Goal: Navigation & Orientation: Find specific page/section

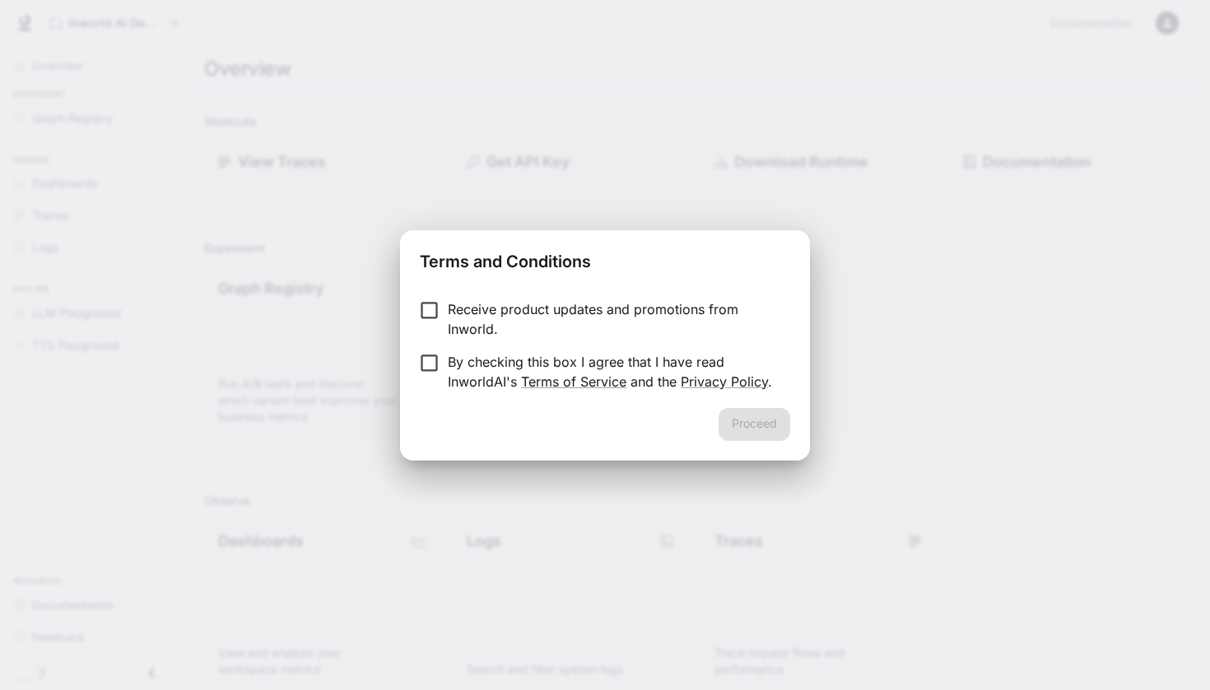
click at [518, 371] on p "By checking this box I agree that I have read InworldAI's Terms of Service and …" at bounding box center [612, 372] width 329 height 40
click at [769, 439] on button "Proceed" at bounding box center [754, 424] width 72 height 33
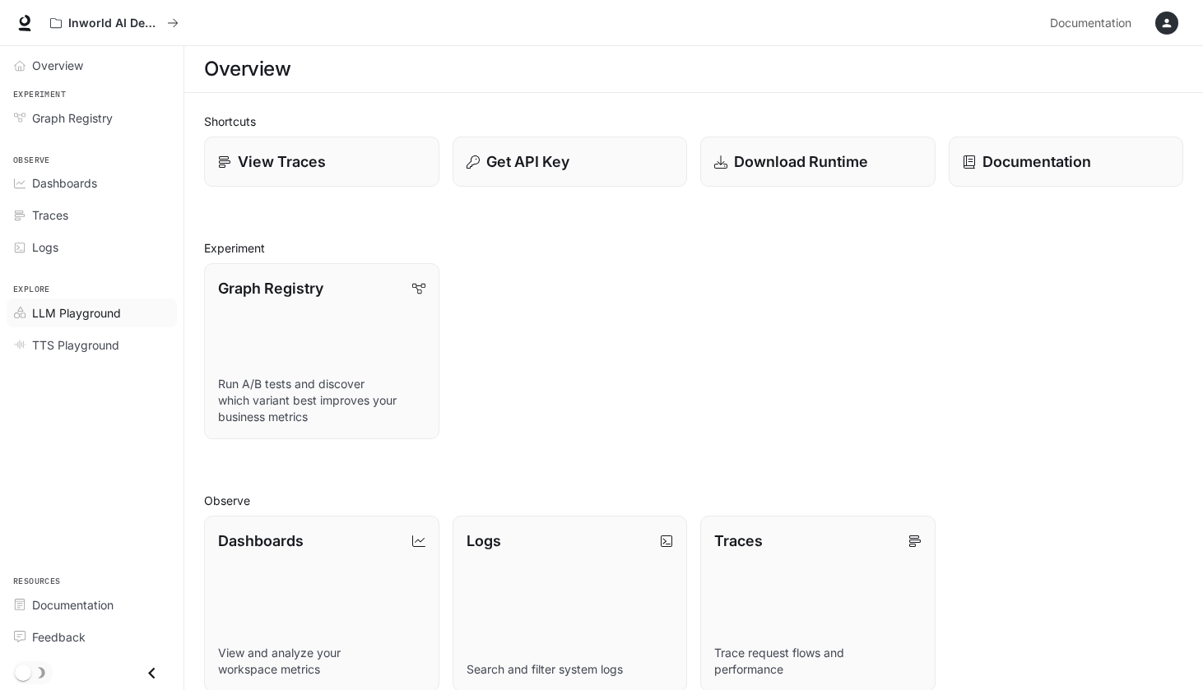
click at [105, 306] on span "LLM Playground" at bounding box center [76, 313] width 89 height 17
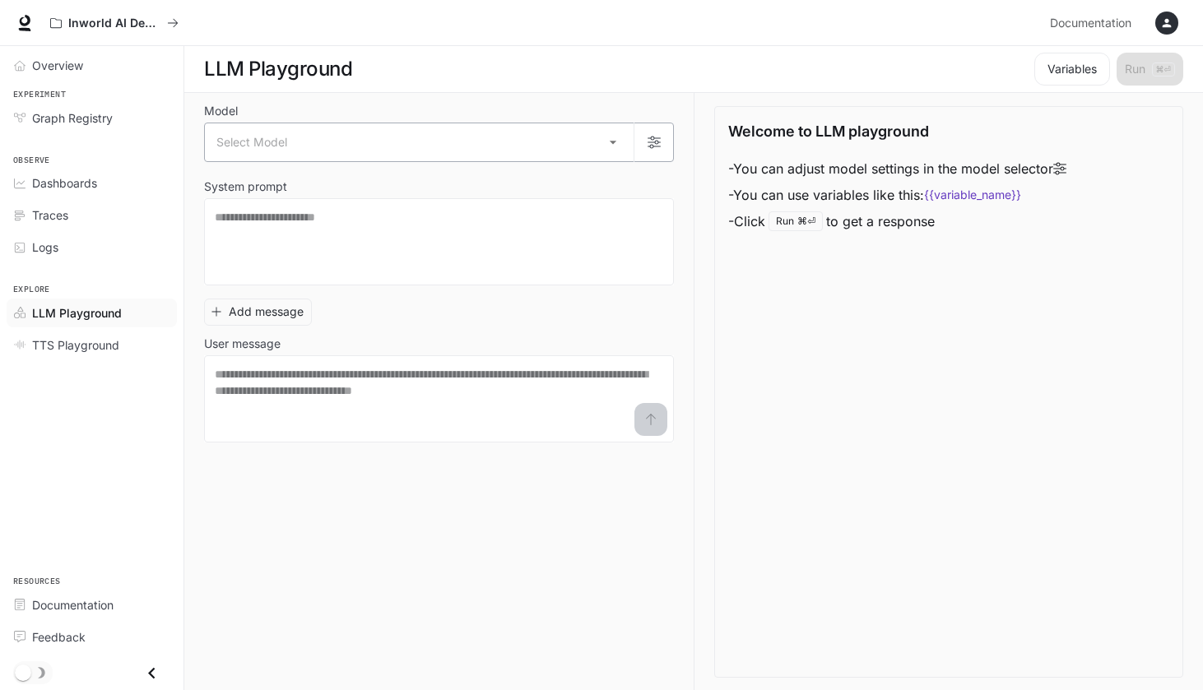
click at [257, 133] on body "Skip to main content Inworld AI Demos Documentation Documentation Portal Overvi…" at bounding box center [601, 345] width 1203 height 691
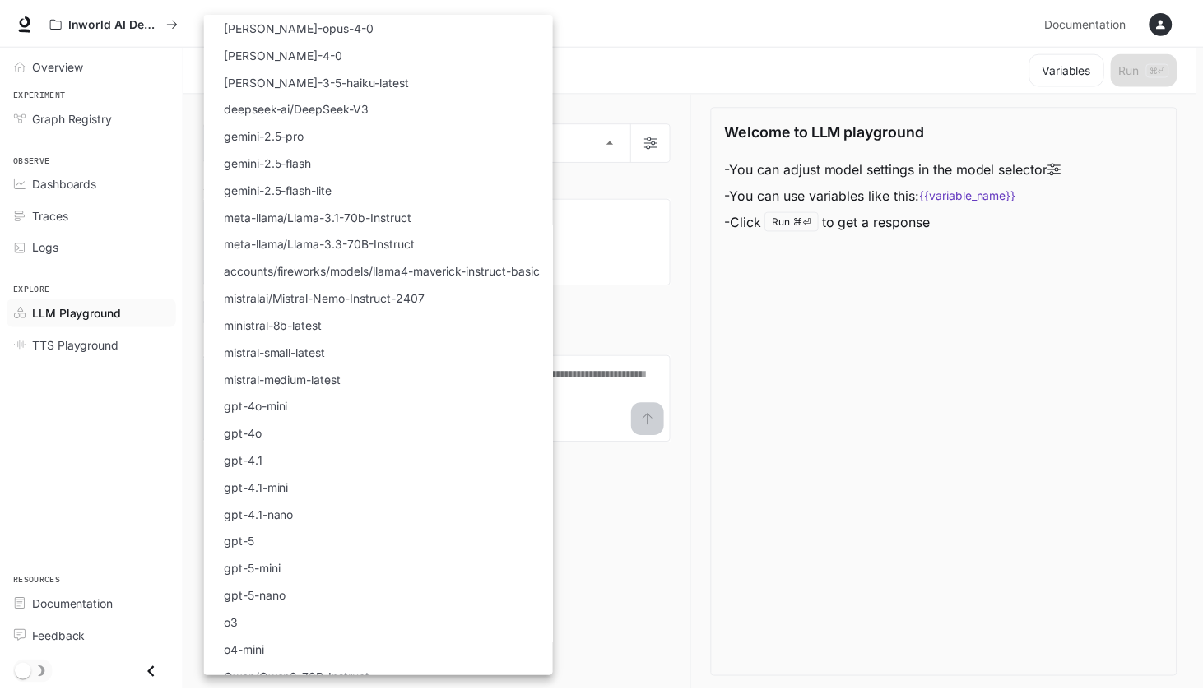
scroll to position [-1, 0]
click at [942, 373] on div at bounding box center [605, 345] width 1210 height 690
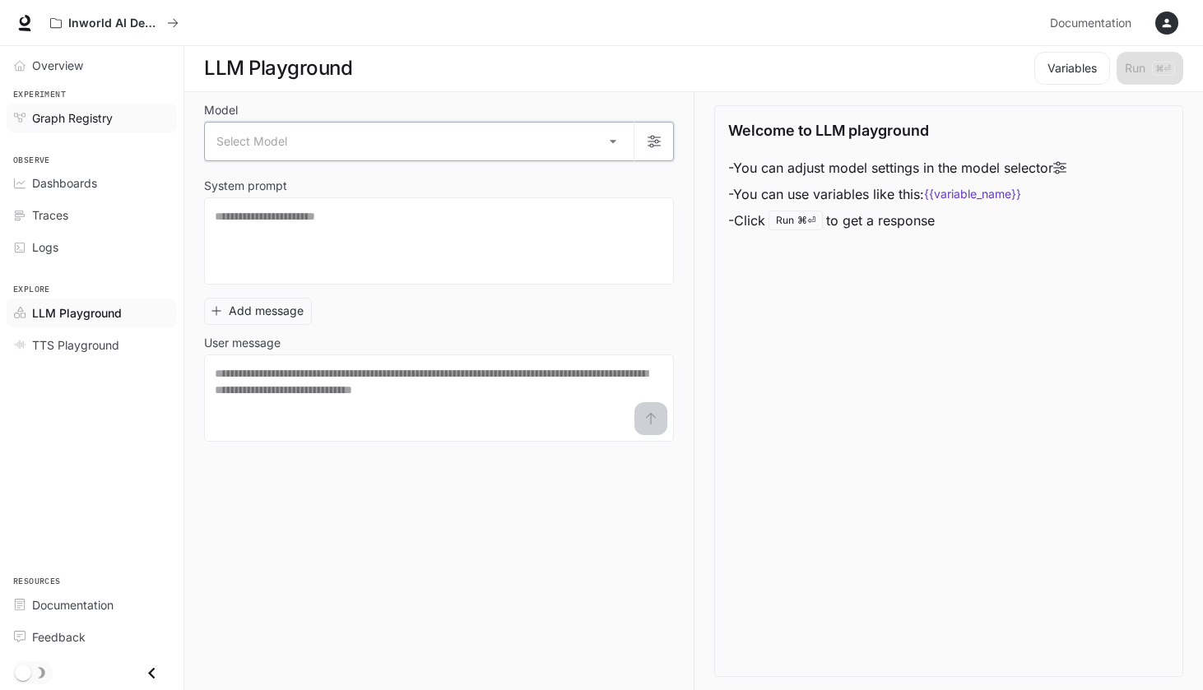
scroll to position [1, 0]
click at [96, 347] on span "TTS Playground" at bounding box center [75, 345] width 87 height 17
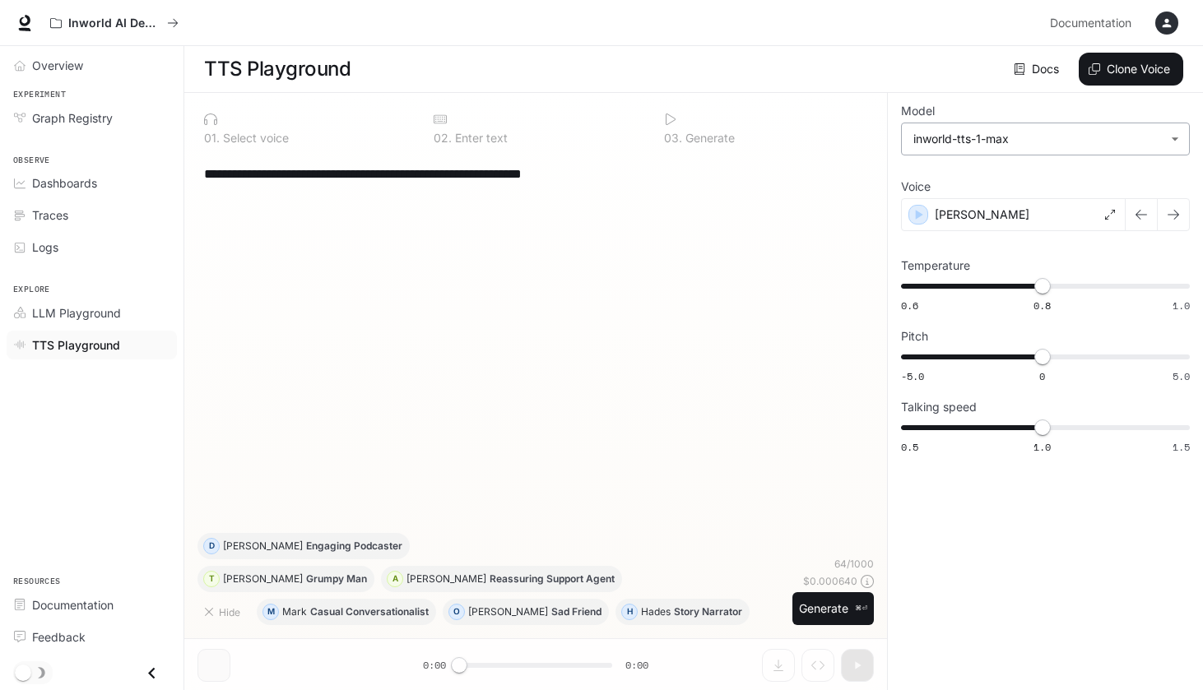
click at [911, 142] on body "**********" at bounding box center [601, 345] width 1203 height 691
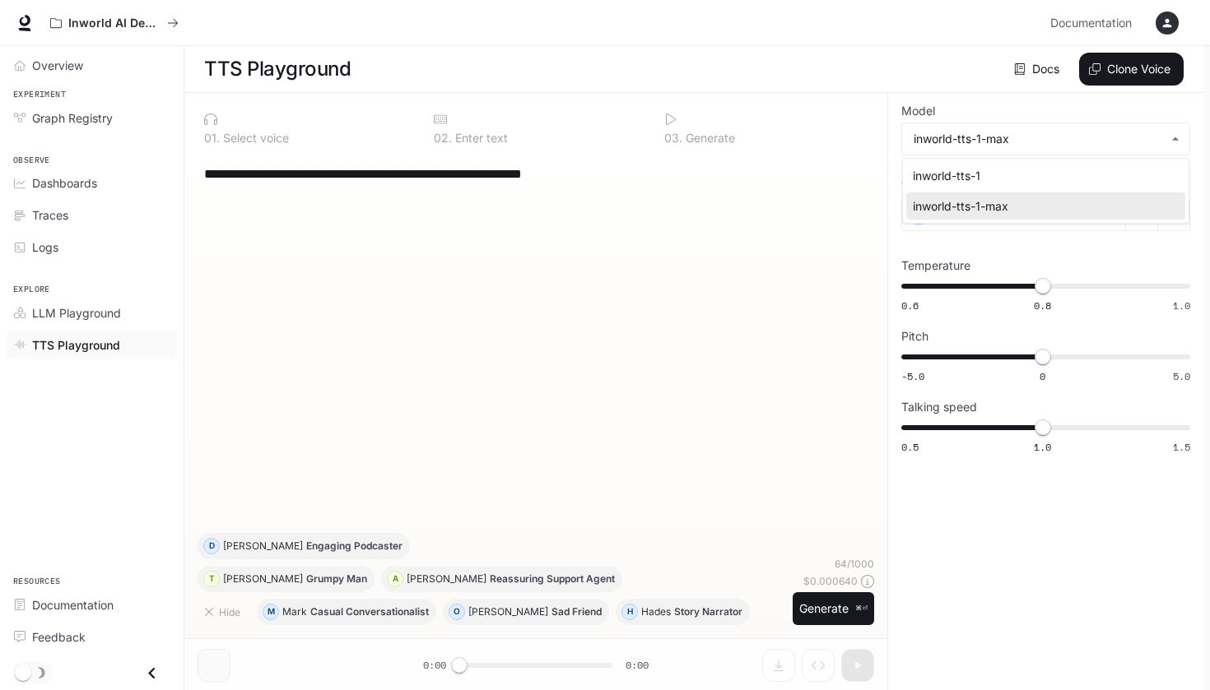
click at [912, 92] on div at bounding box center [605, 345] width 1210 height 690
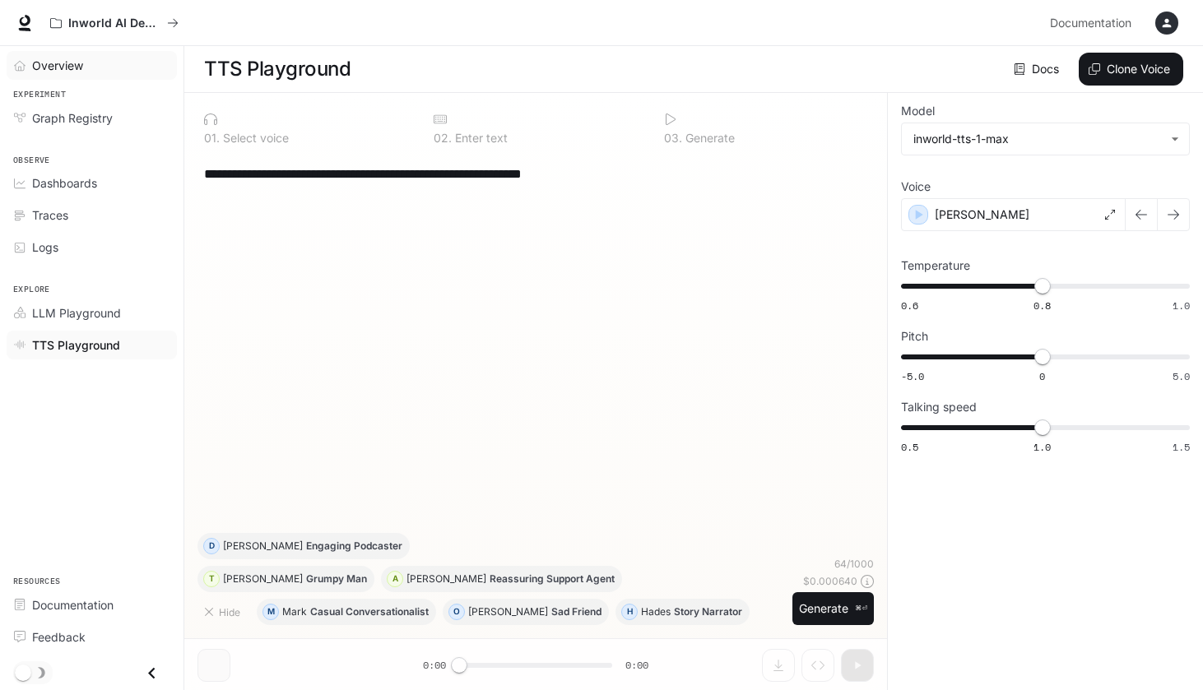
click at [36, 72] on span "Overview" at bounding box center [57, 65] width 51 height 17
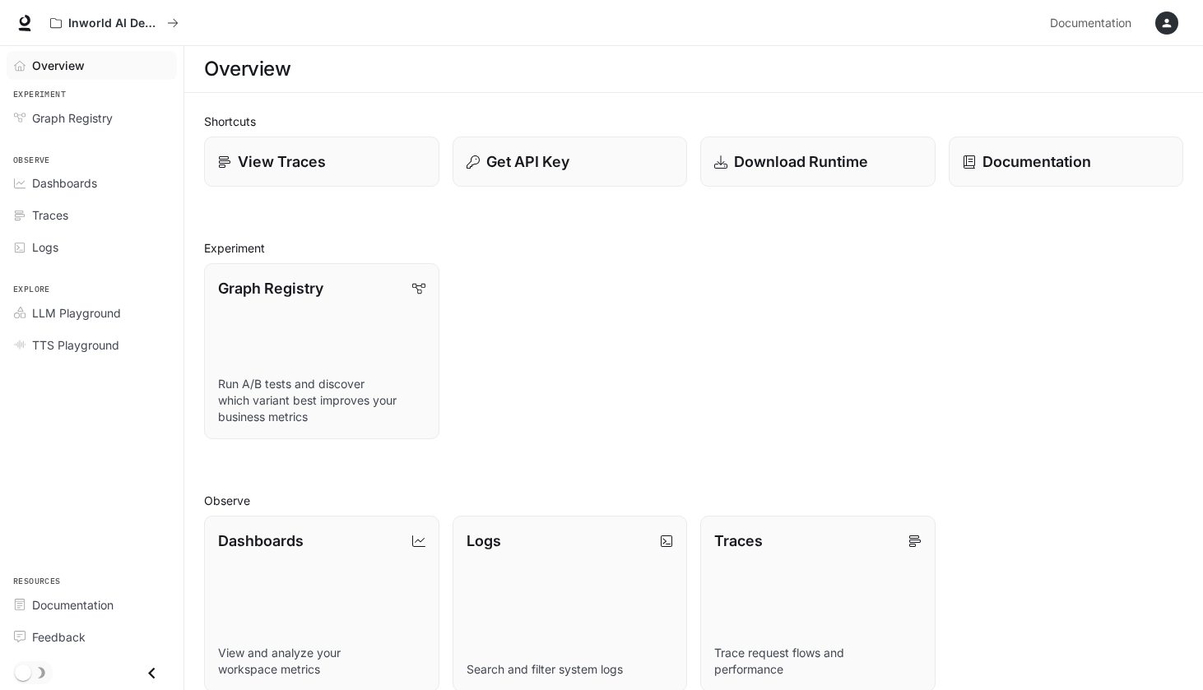
click at [131, 5] on div "Inworld AI Demos Documentation Documentation" at bounding box center [601, 23] width 1203 height 46
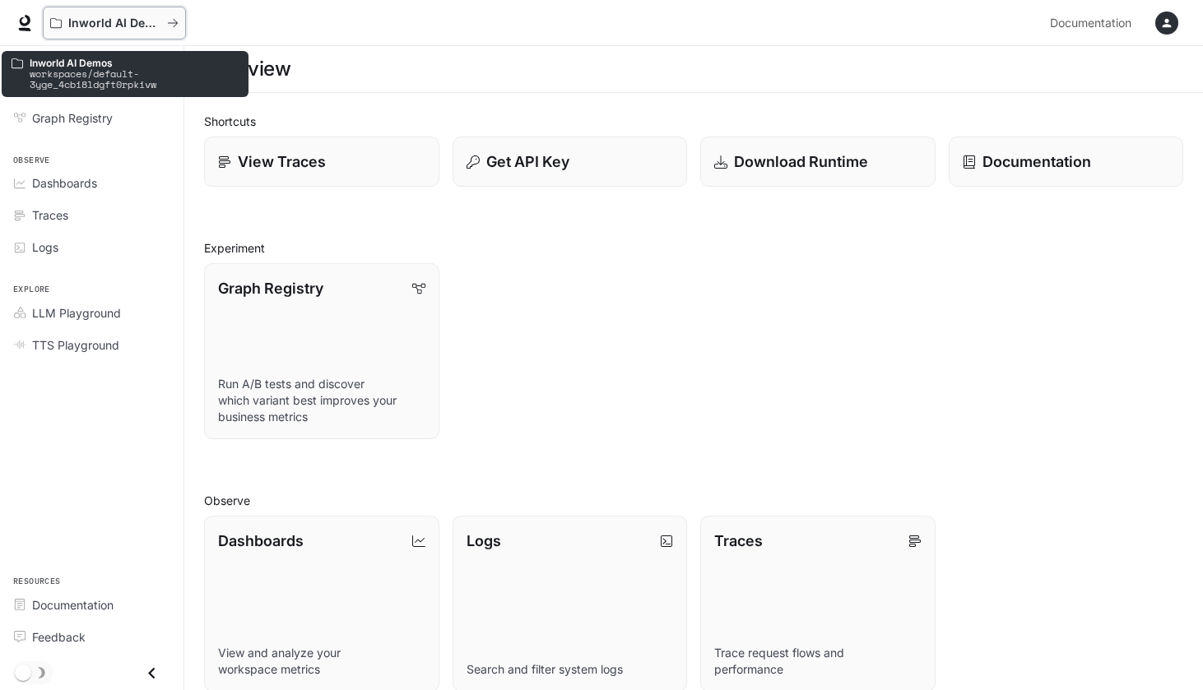
click at [128, 12] on button "Inworld AI Demos" at bounding box center [114, 23] width 143 height 33
